Goal: Register for event/course

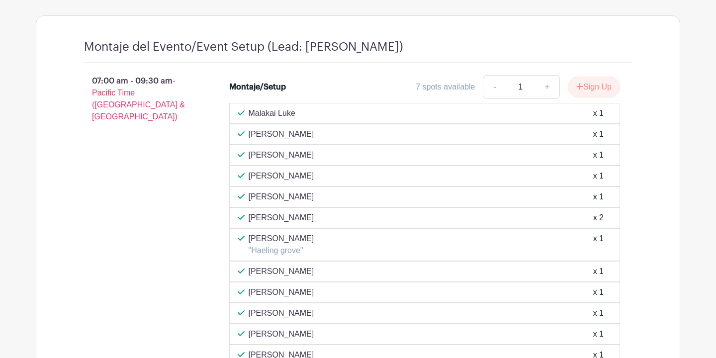
scroll to position [680, 0]
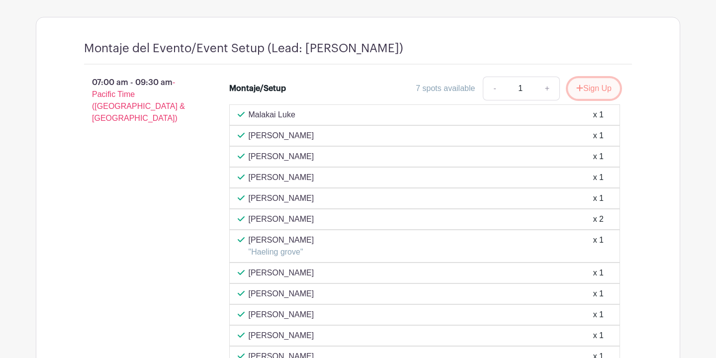
click at [589, 87] on button "Sign Up" at bounding box center [594, 88] width 52 height 21
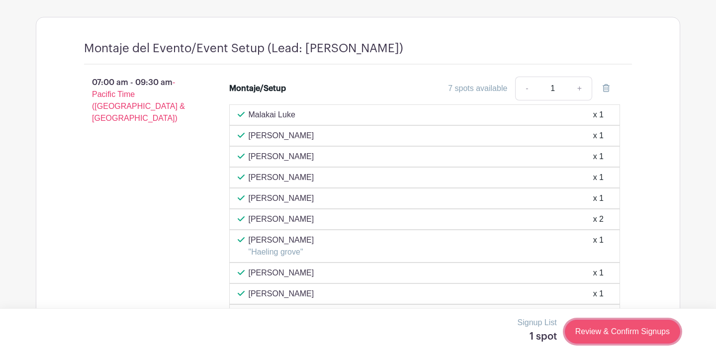
click at [597, 338] on link "Review & Confirm Signups" at bounding box center [622, 332] width 115 height 24
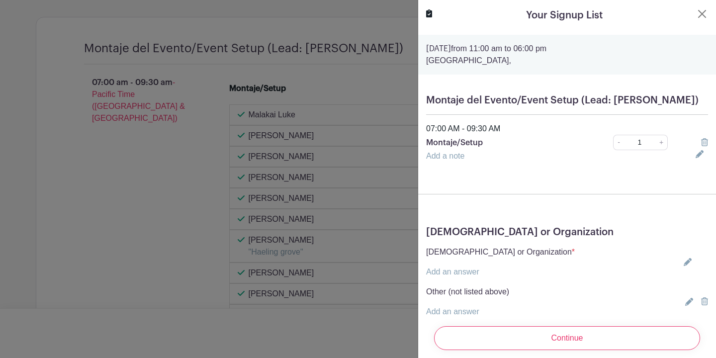
click at [597, 338] on input "Continue" at bounding box center [567, 338] width 266 height 24
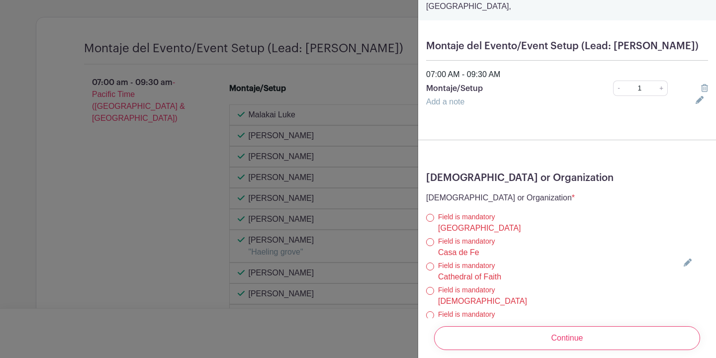
scroll to position [172, 0]
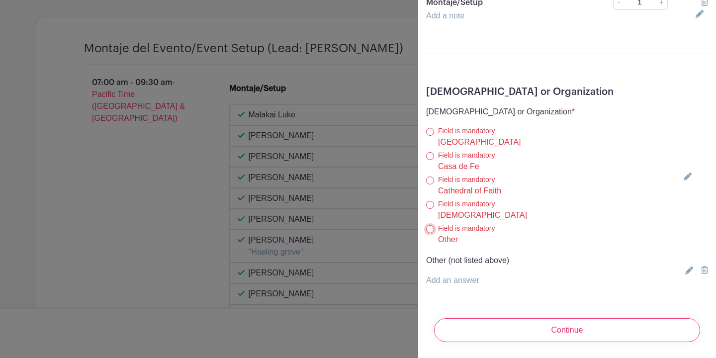
click at [427, 229] on input "Other" at bounding box center [430, 229] width 8 height 8
radio input "true"
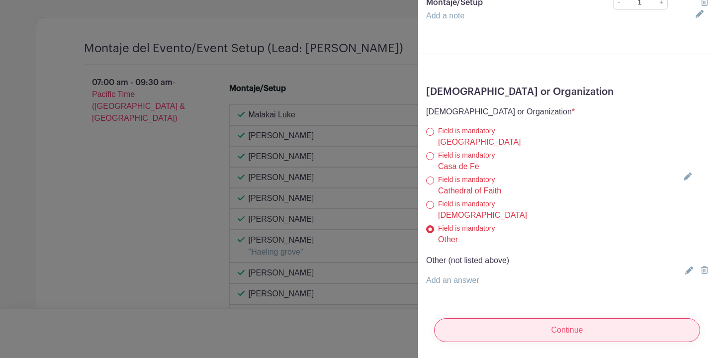
click at [540, 331] on input "Continue" at bounding box center [567, 330] width 266 height 24
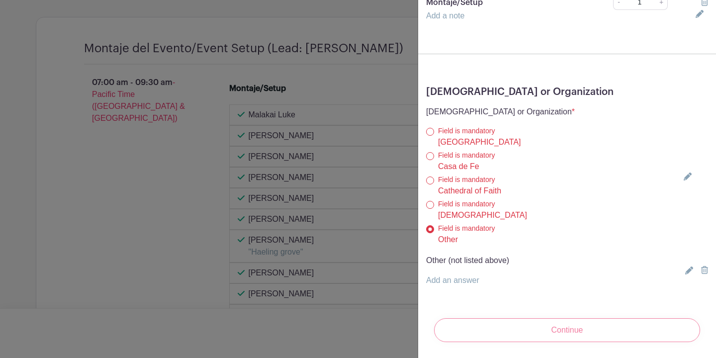
scroll to position [2, 0]
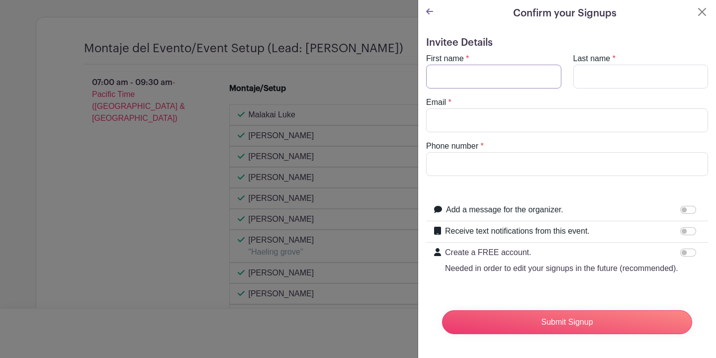
click at [484, 83] on input "First name" at bounding box center [493, 77] width 135 height 24
type input "[PERSON_NAME]"
type input "Hill"
type input "[PERSON_NAME][EMAIL_ADDRESS][DOMAIN_NAME]"
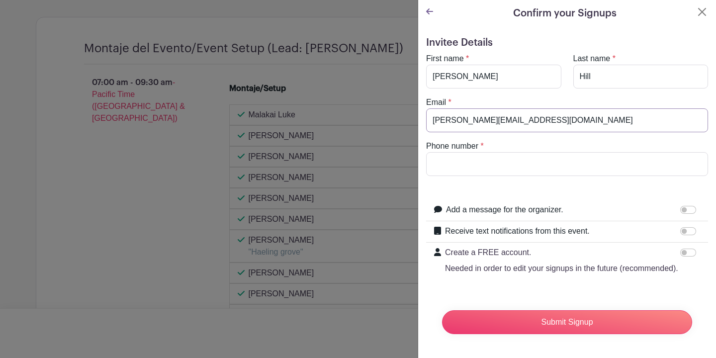
type input "4085836338"
click at [616, 80] on input "Hill" at bounding box center [640, 77] width 135 height 24
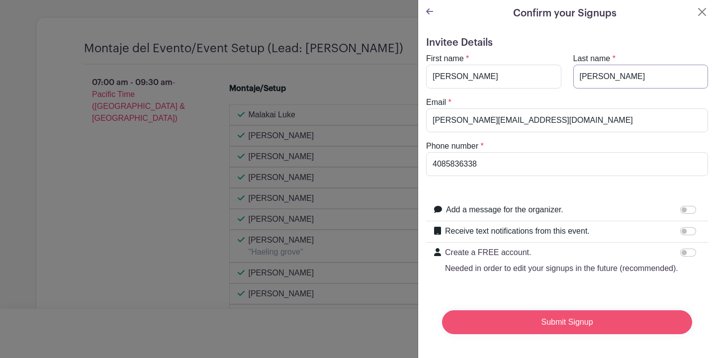
type input "[PERSON_NAME]"
click at [550, 327] on input "Submit Signup" at bounding box center [567, 322] width 250 height 24
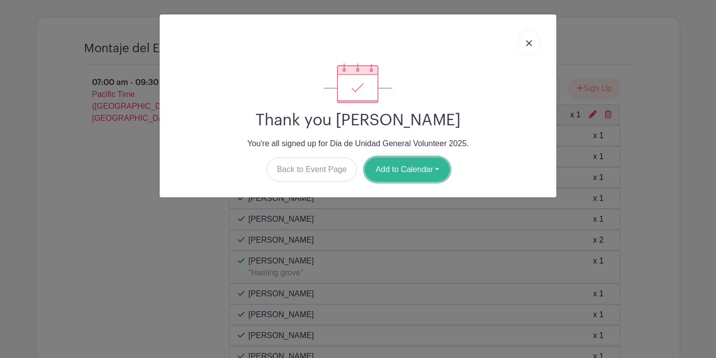
click at [423, 167] on button "Add to Calendar" at bounding box center [407, 170] width 85 height 24
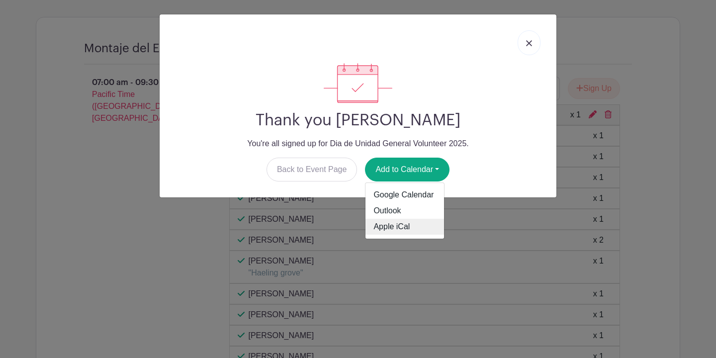
click at [392, 227] on link "Apple iCal" at bounding box center [404, 227] width 79 height 16
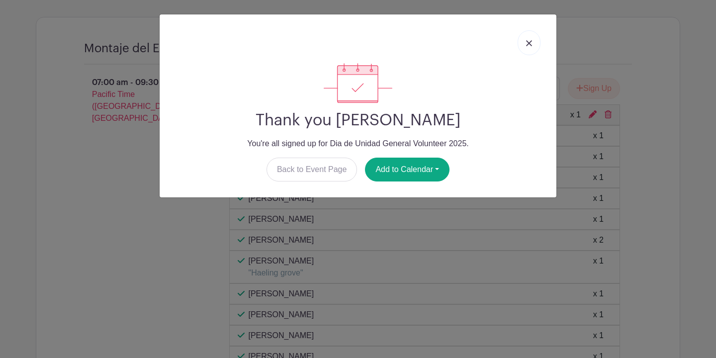
click at [530, 42] on img at bounding box center [529, 43] width 6 height 6
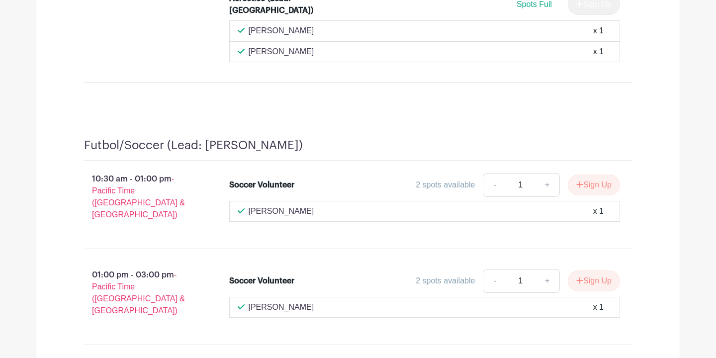
scroll to position [3823, 0]
